Goal: Information Seeking & Learning: Learn about a topic

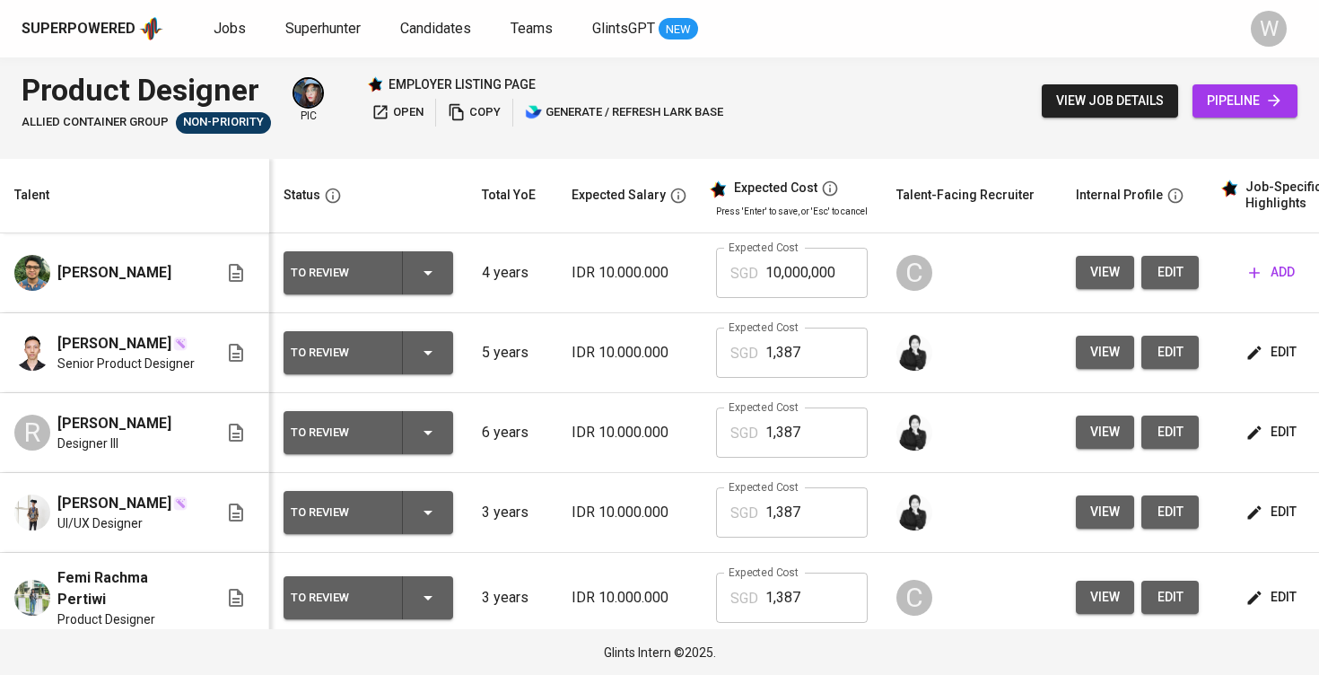
click at [236, 40] on div "Superpowered Jobs Superhunter Candidates Teams GlintsGPT NEW" at bounding box center [631, 28] width 1219 height 27
click at [237, 36] on span "Jobs" at bounding box center [230, 28] width 32 height 17
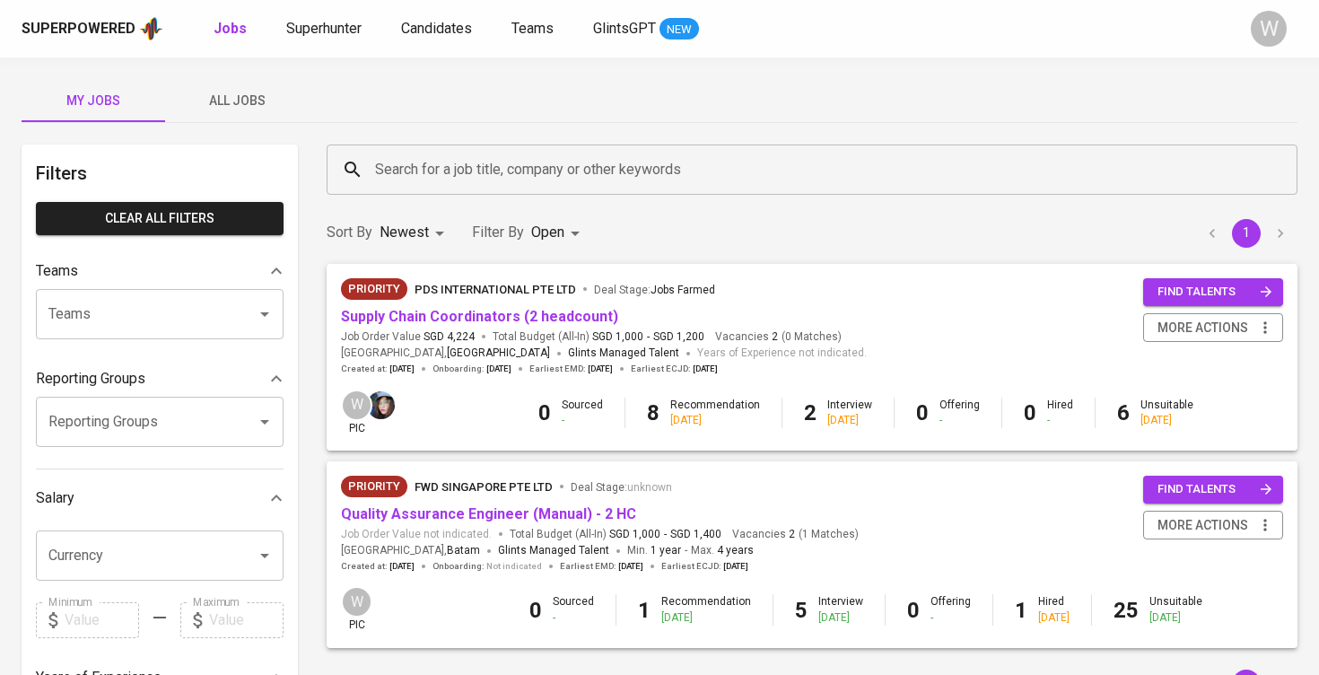
click at [260, 98] on span "All Jobs" at bounding box center [237, 101] width 122 height 22
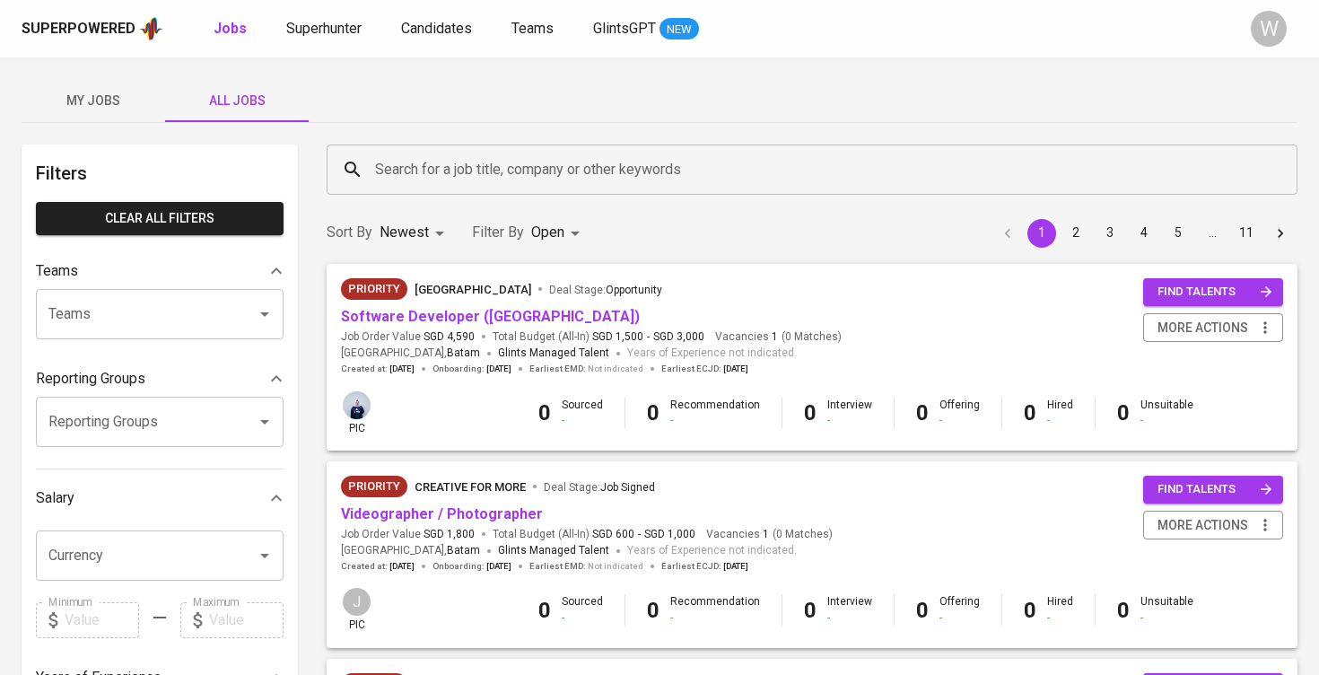
click at [432, 134] on div "Search for a job title, company or other keywords Search for a job title, compa…" at bounding box center [812, 170] width 993 height 72
click at [430, 152] on div "Search for a job title, company or other keywords" at bounding box center [812, 169] width 971 height 50
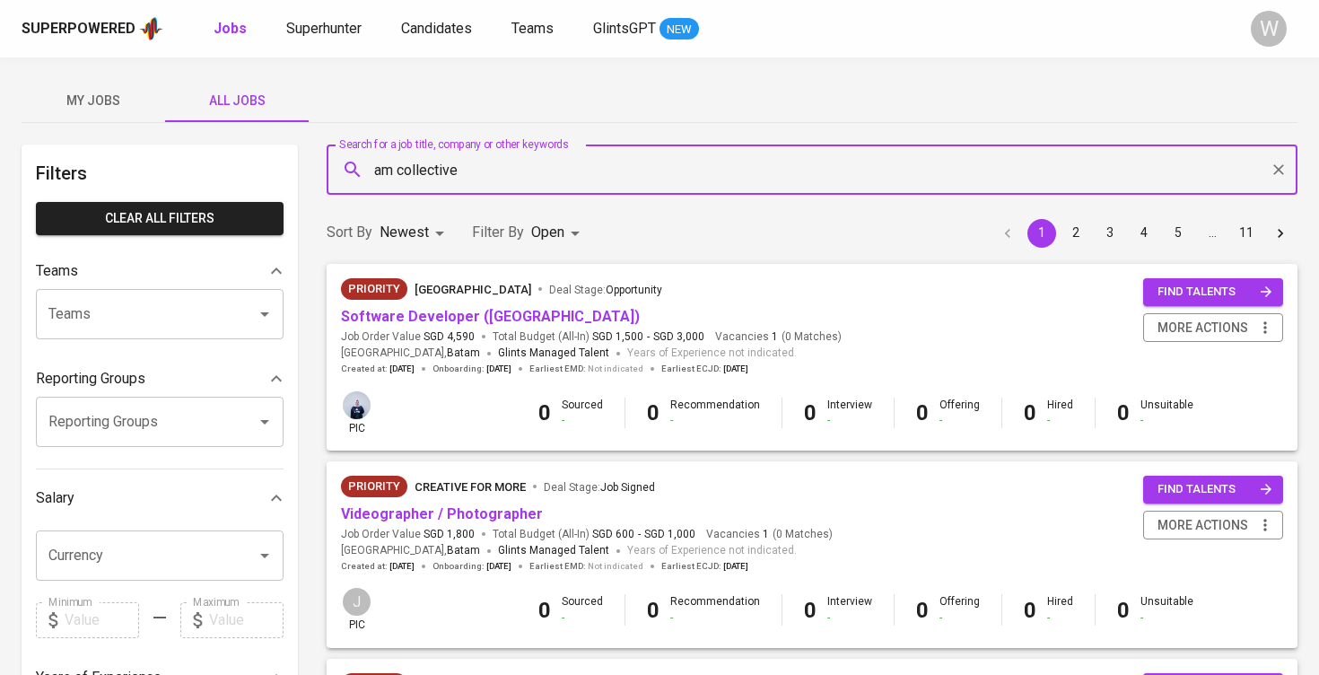
type input "am collective"
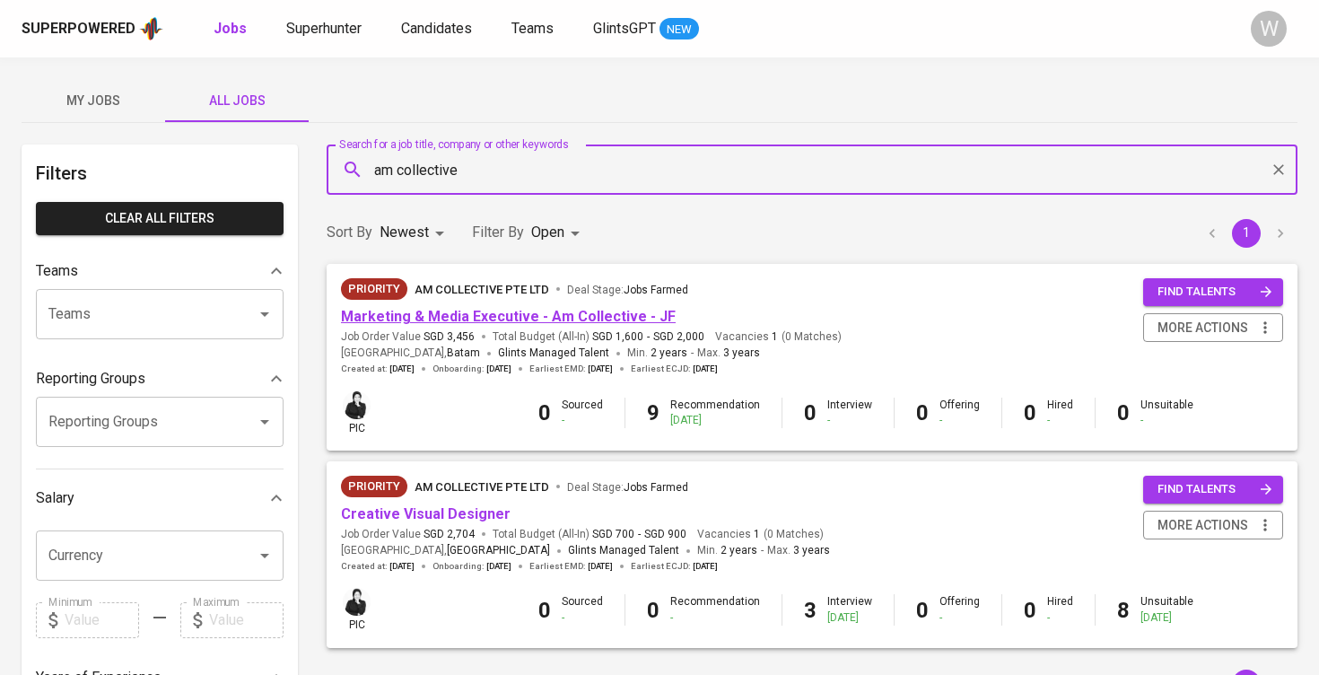
click at [458, 308] on link "Marketing & Media Executive - Am Collective - JF" at bounding box center [508, 316] width 335 height 17
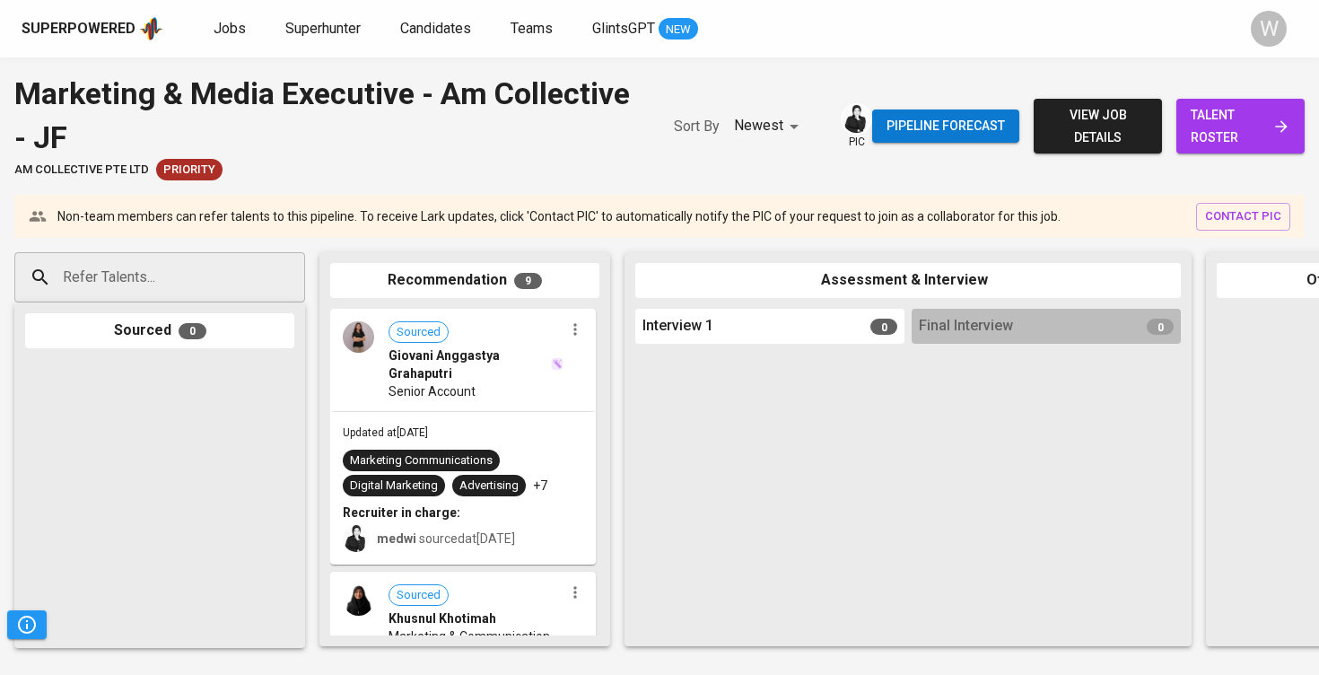
click at [1273, 122] on icon at bounding box center [1282, 127] width 18 height 18
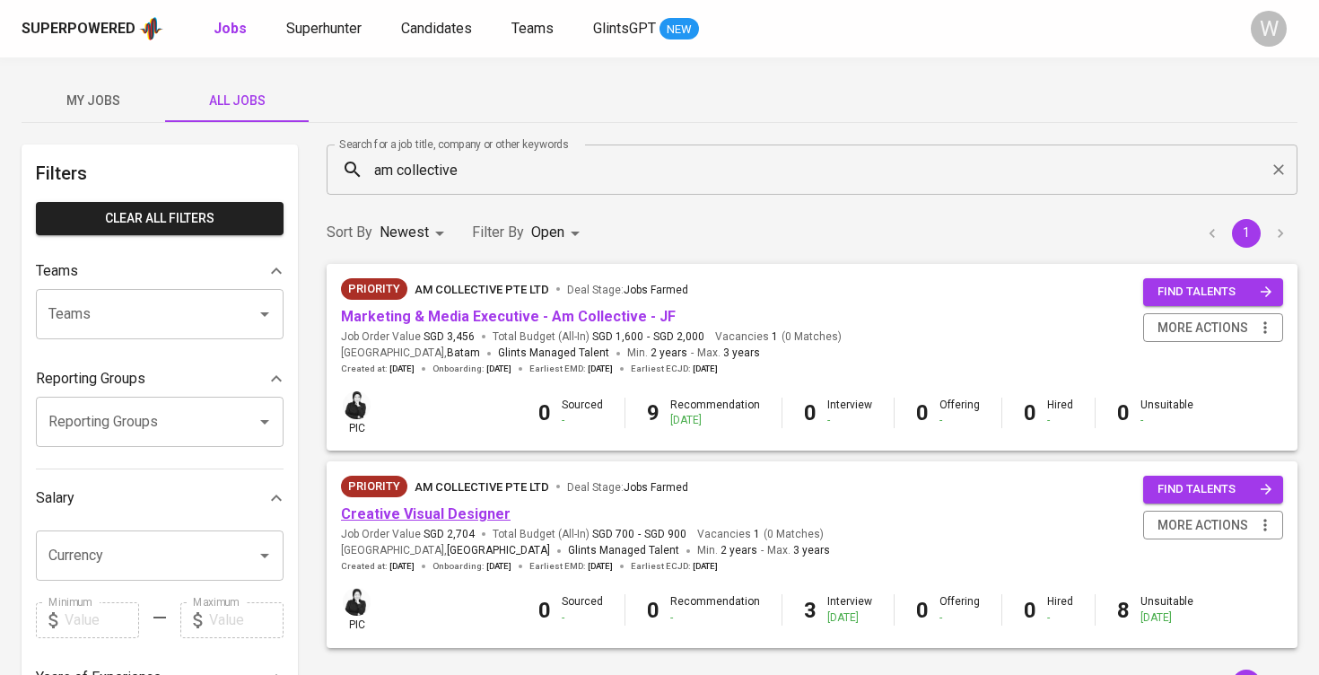
click at [460, 514] on link "Creative Visual Designer" at bounding box center [426, 513] width 170 height 17
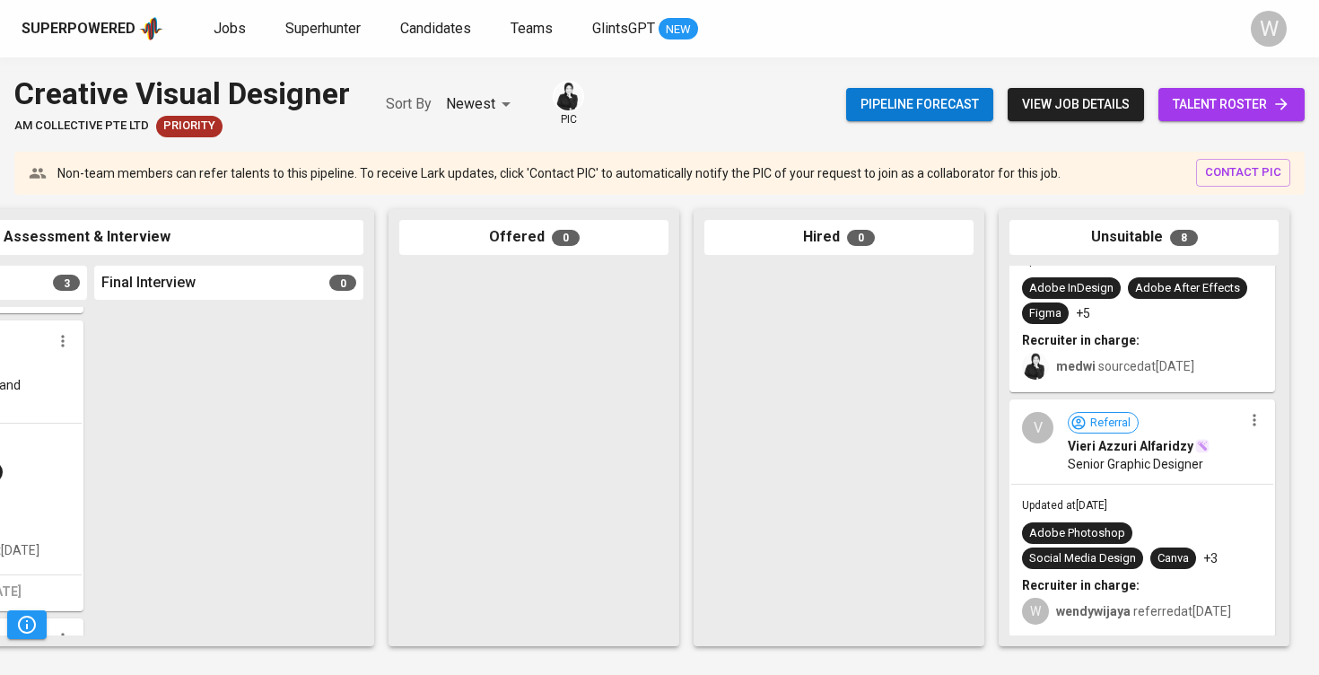
scroll to position [1576, 0]
click at [1276, 96] on icon at bounding box center [1282, 104] width 18 height 18
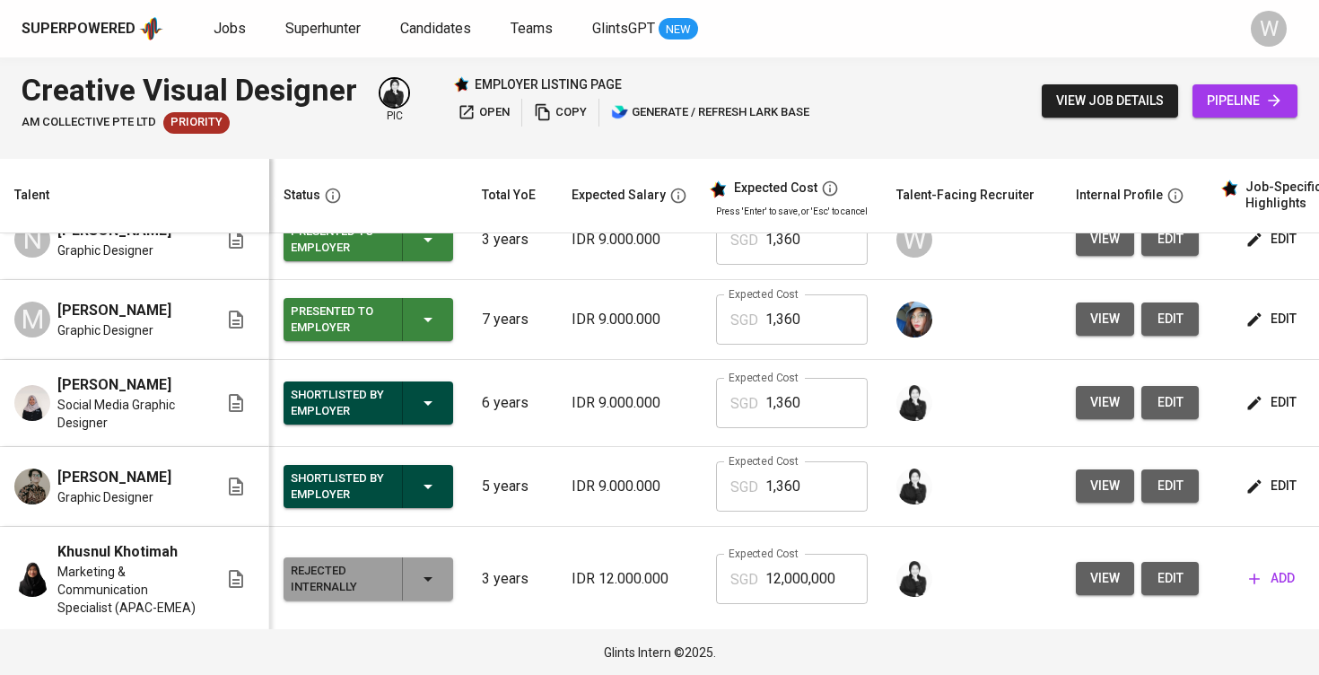
scroll to position [551, 0]
